Goal: Information Seeking & Learning: Learn about a topic

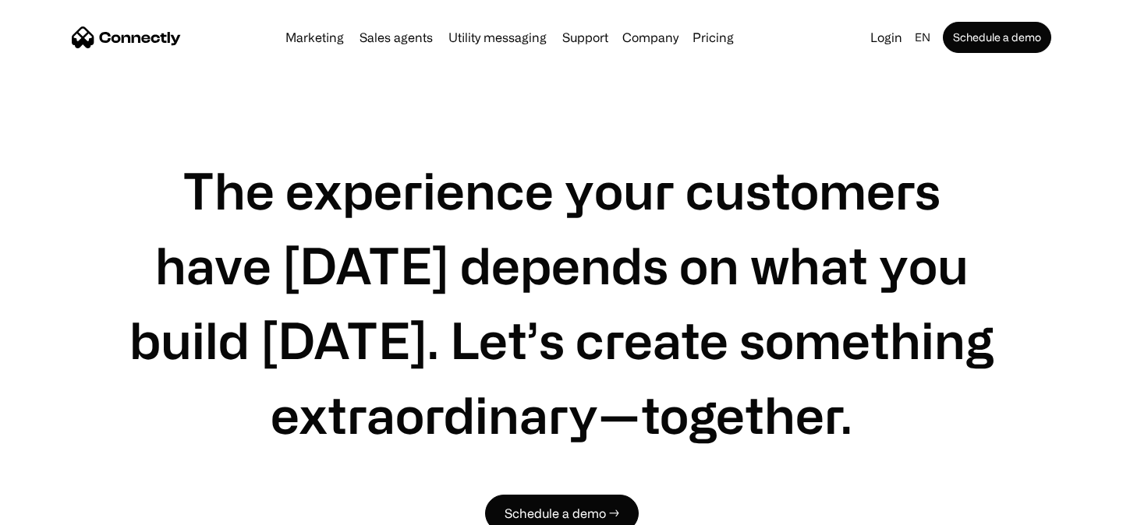
scroll to position [4938, 0]
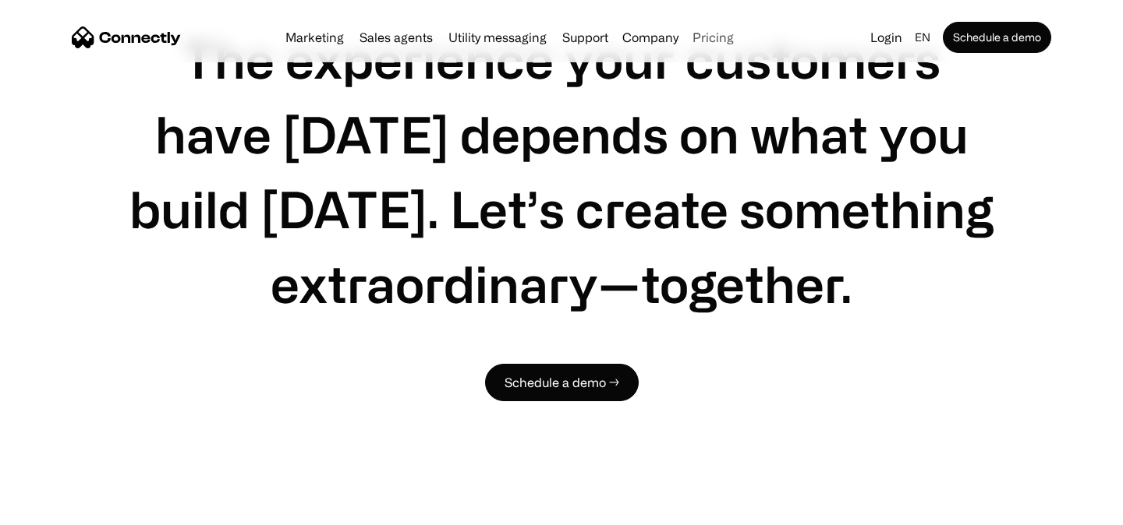
click at [704, 36] on link "Pricing" at bounding box center [713, 37] width 54 height 12
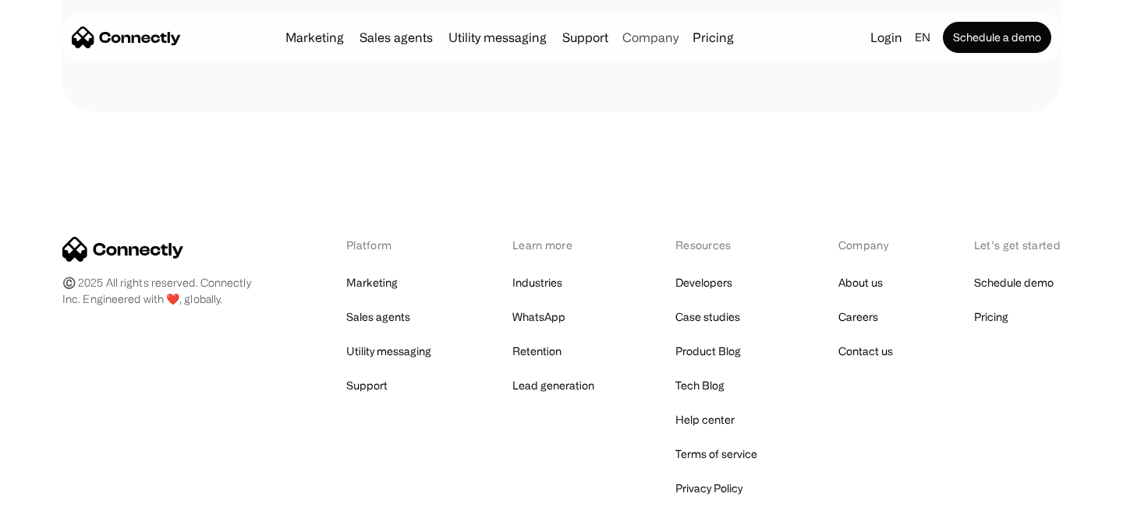
scroll to position [746, 0]
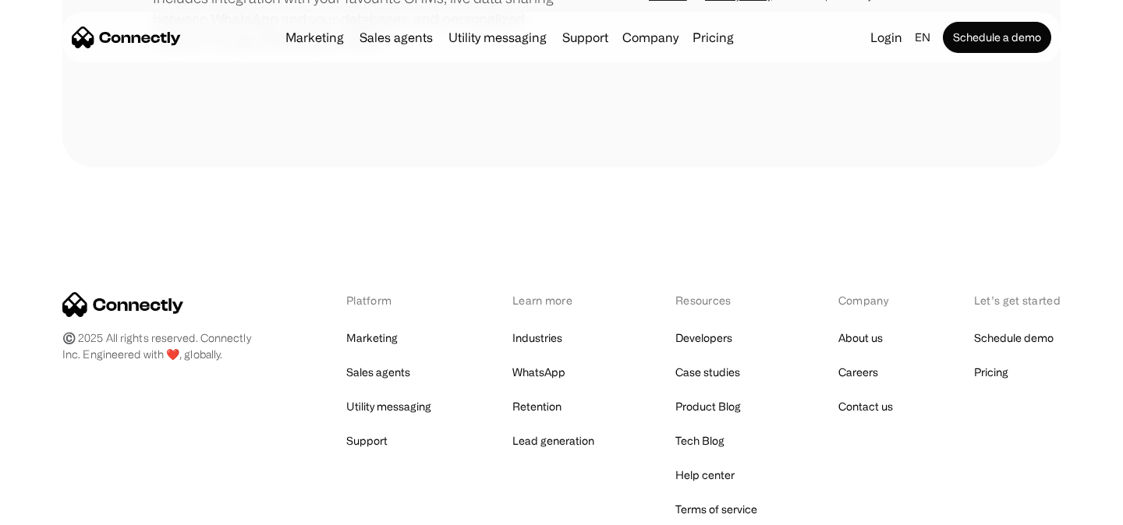
click at [712, 40] on link "Pricing" at bounding box center [713, 37] width 54 height 12
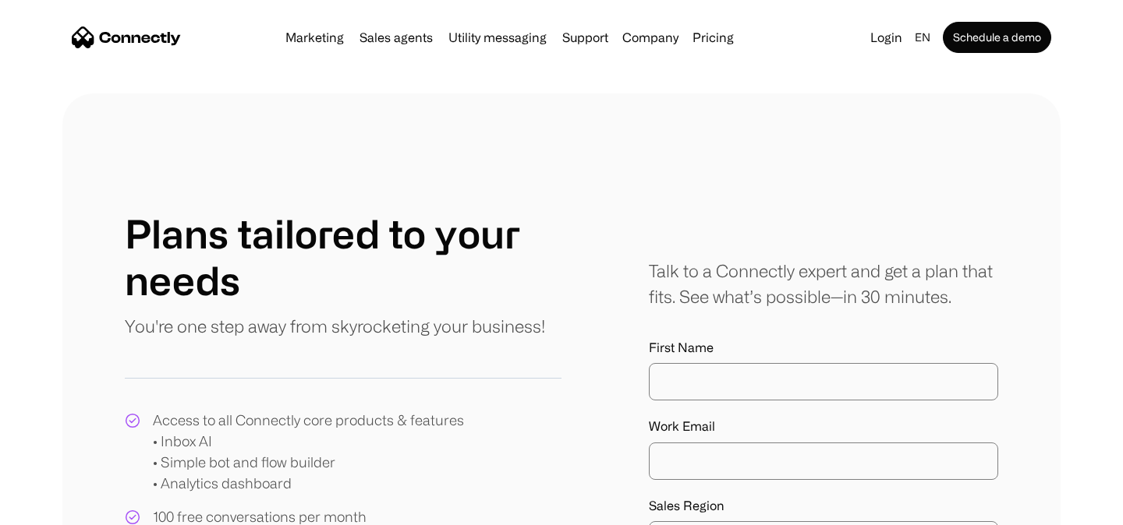
scroll to position [16, 0]
